Goal: Obtain resource: Download file/media

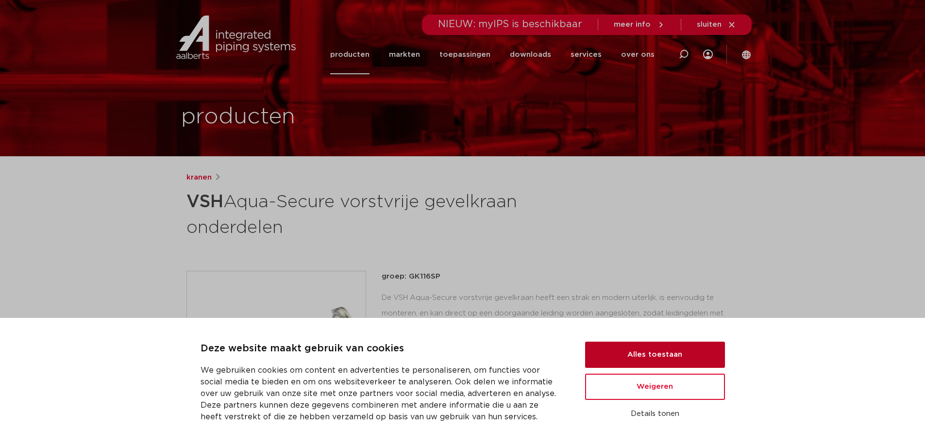
click at [627, 346] on button "Alles toestaan" at bounding box center [655, 355] width 140 height 26
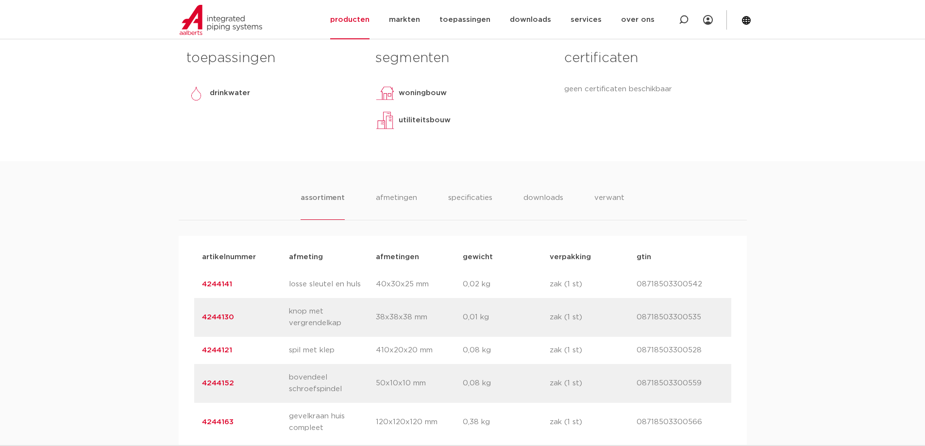
scroll to position [486, 0]
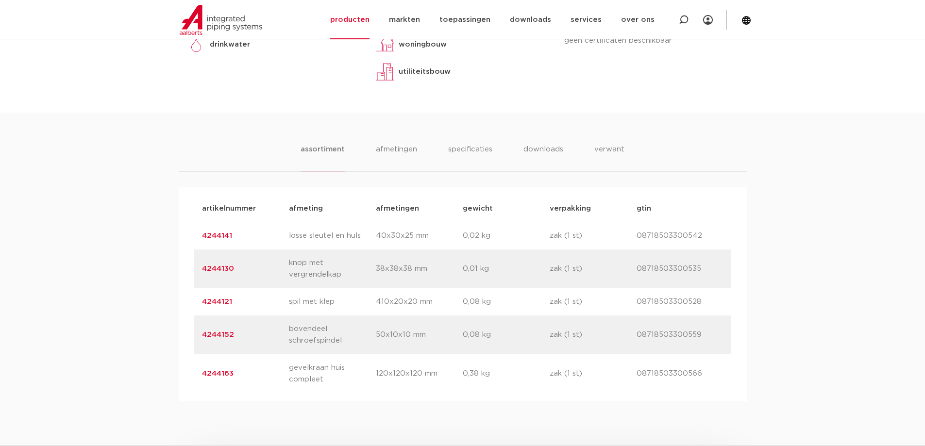
click at [212, 373] on link "4244163" at bounding box center [218, 373] width 32 height 7
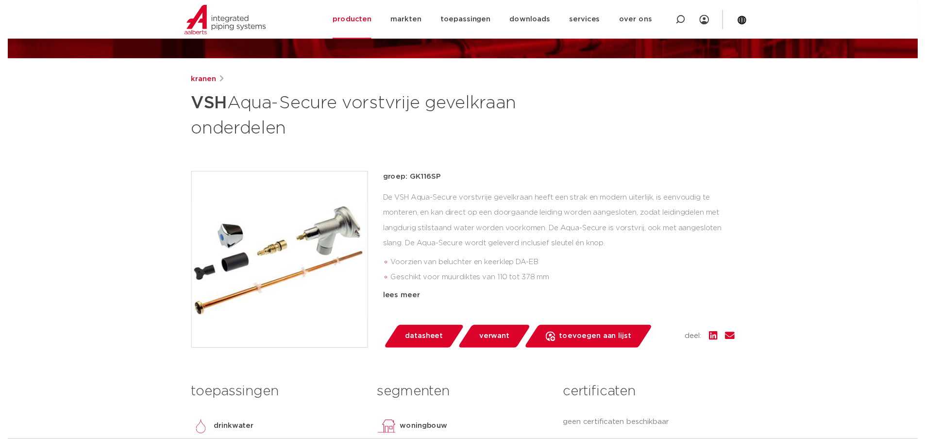
scroll to position [146, 0]
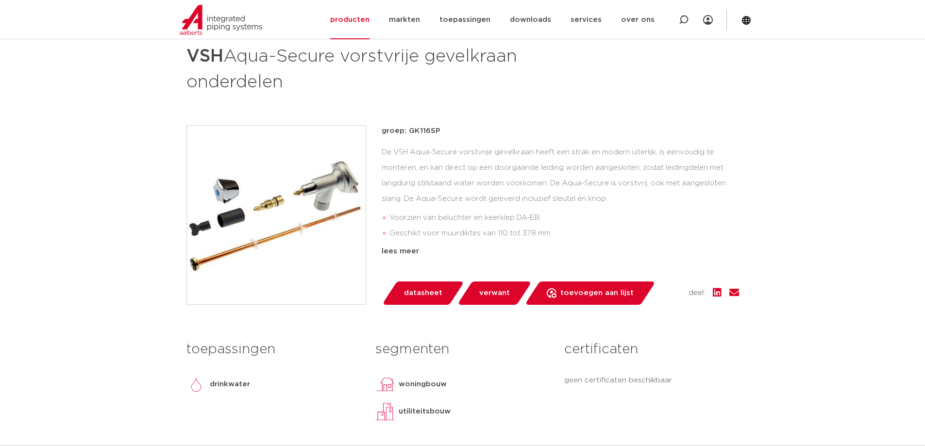
click at [416, 290] on span "datasheet" at bounding box center [423, 294] width 38 height 16
